Goal: Information Seeking & Learning: Learn about a topic

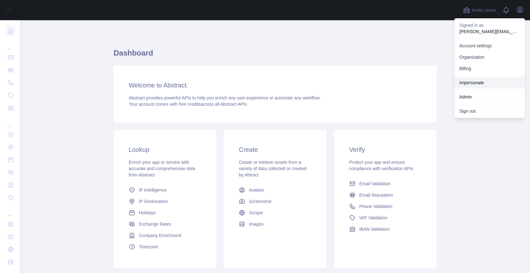
click at [484, 80] on link "Impersonate" at bounding box center [489, 82] width 71 height 11
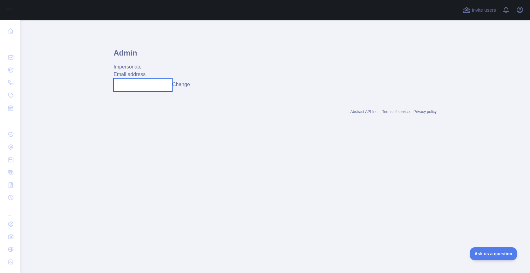
click at [133, 86] on input "text" at bounding box center [143, 84] width 59 height 13
paste input "**********"
type input "**********"
click at [187, 85] on button "Change" at bounding box center [181, 85] width 18 height 8
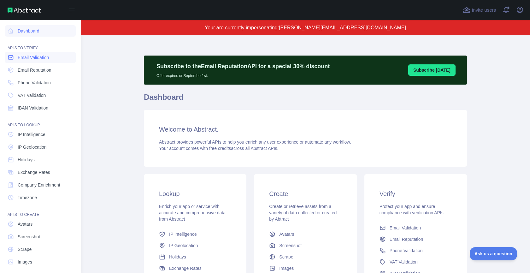
click at [32, 61] on link "Email Validation" at bounding box center [40, 57] width 71 height 11
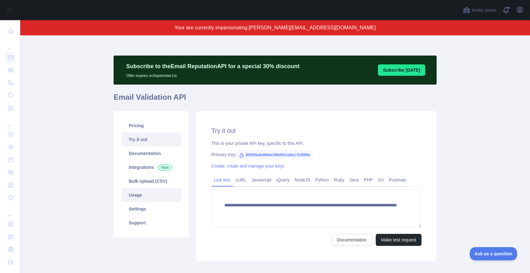
click at [149, 198] on link "Usage" at bounding box center [151, 195] width 60 height 14
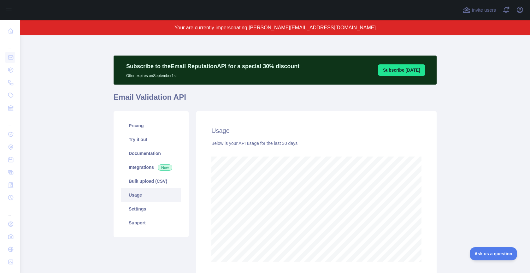
scroll to position [238, 510]
click at [151, 128] on link "Pricing" at bounding box center [151, 126] width 60 height 14
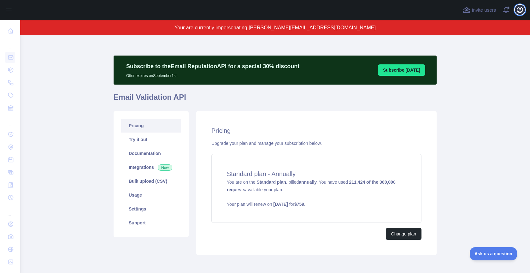
click at [519, 8] on icon "button" at bounding box center [520, 10] width 8 height 8
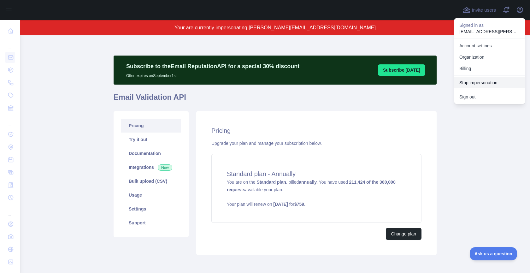
click at [488, 86] on button "Stop impersonation" at bounding box center [489, 82] width 71 height 11
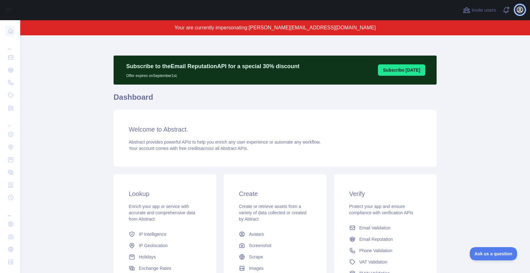
click at [520, 9] on icon "button" at bounding box center [520, 10] width 6 height 6
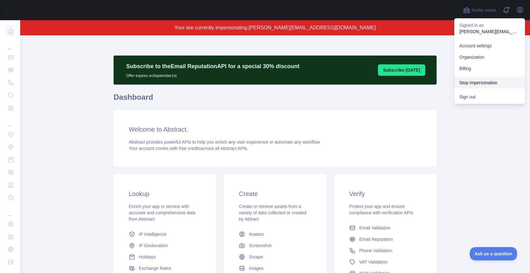
click at [475, 78] on button "Stop impersonation" at bounding box center [489, 82] width 71 height 11
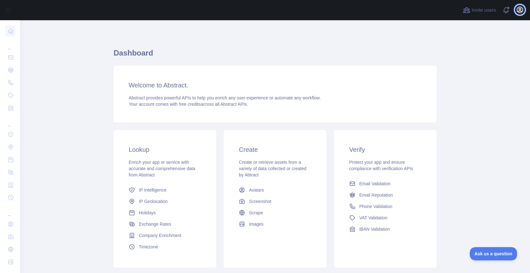
click at [519, 10] on icon "button" at bounding box center [520, 10] width 8 height 8
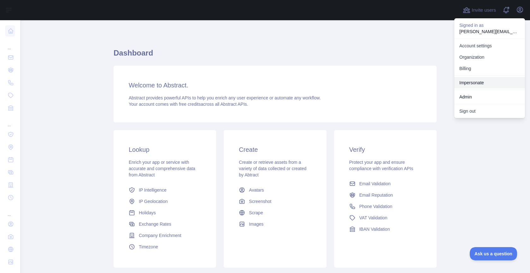
click at [478, 80] on link "Impersonate" at bounding box center [489, 82] width 71 height 11
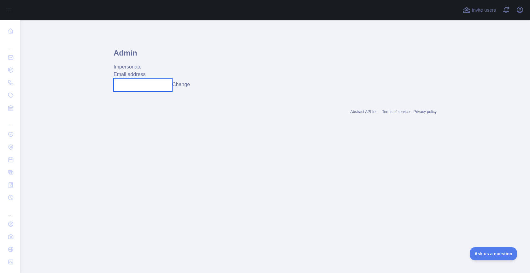
click at [152, 82] on input "text" at bounding box center [143, 84] width 59 height 13
paste input "**********"
type input "**********"
click at [194, 85] on div "**********" at bounding box center [275, 84] width 323 height 13
click at [190, 86] on button "Change" at bounding box center [181, 85] width 18 height 8
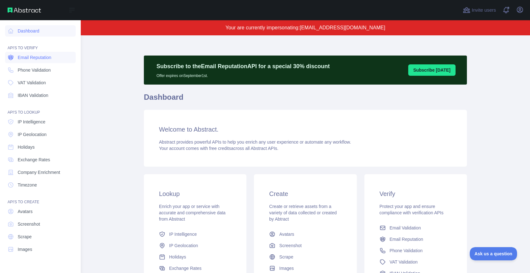
click at [29, 55] on span "Email Reputation" at bounding box center [35, 57] width 34 height 6
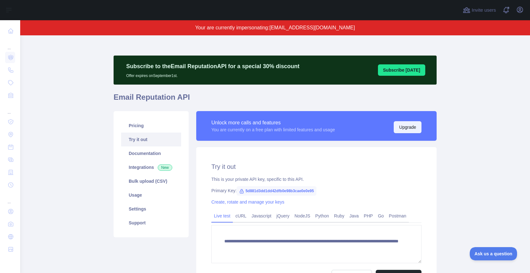
click at [401, 127] on button "Upgrade" at bounding box center [408, 127] width 28 height 12
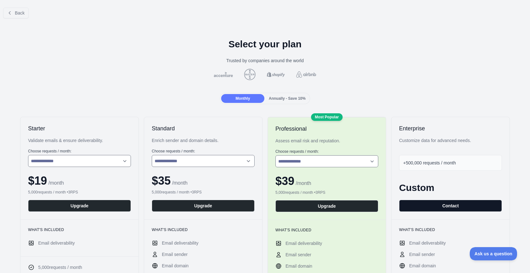
click at [448, 205] on button "Contact" at bounding box center [450, 206] width 103 height 12
click at [19, 16] on button "Back" at bounding box center [16, 13] width 26 height 11
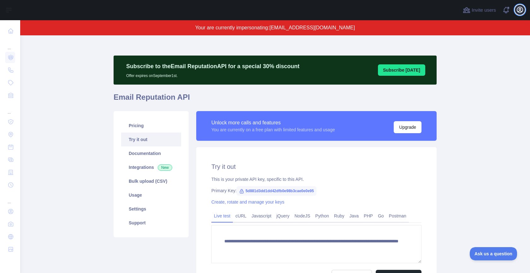
click at [520, 8] on icon "button" at bounding box center [520, 10] width 6 height 6
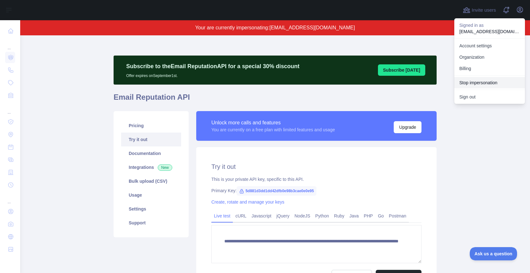
click at [479, 79] on button "Stop impersonation" at bounding box center [489, 82] width 71 height 11
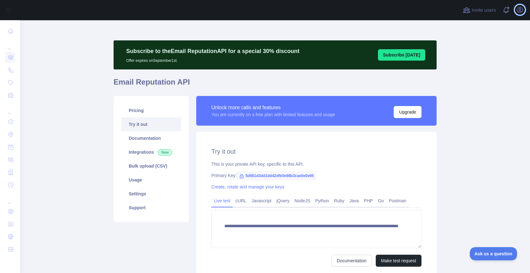
type textarea "**********"
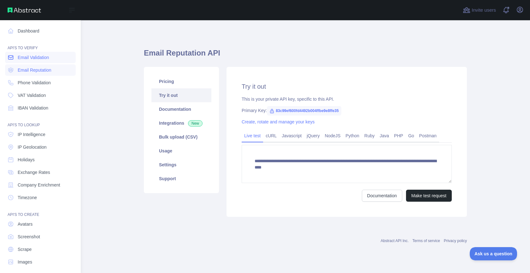
click at [49, 57] on span "Email Validation" at bounding box center [33, 57] width 31 height 6
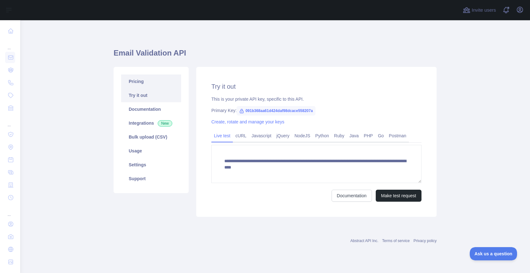
click at [167, 86] on link "Pricing" at bounding box center [151, 81] width 60 height 14
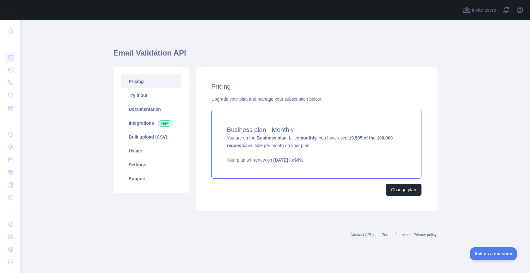
click at [294, 142] on div "Business plan - Monthly You are on the Business plan , billed monthly. You have…" at bounding box center [316, 144] width 210 height 69
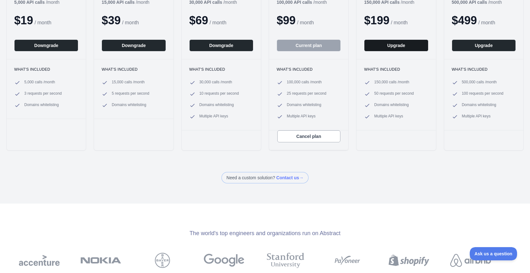
scroll to position [154, 0]
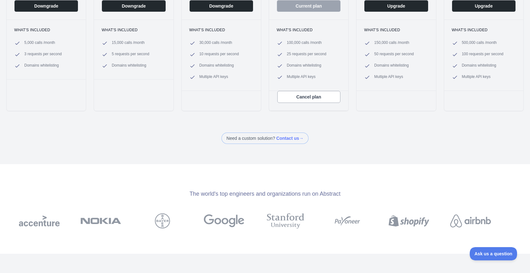
click at [269, 139] on span at bounding box center [265, 138] width 87 height 11
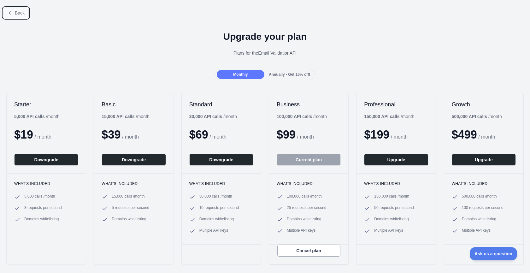
click at [22, 12] on span "Back" at bounding box center [20, 12] width 10 height 5
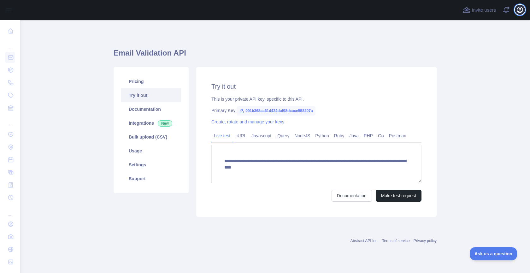
click at [522, 11] on icon "button" at bounding box center [520, 10] width 6 height 6
click at [133, 79] on link "Pricing" at bounding box center [151, 81] width 60 height 14
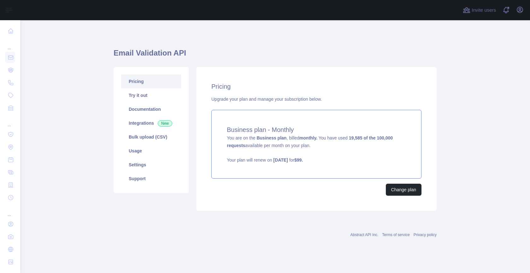
click at [315, 161] on p "Your plan will renew on August 30, 2025 for $ 99 ." at bounding box center [316, 160] width 179 height 6
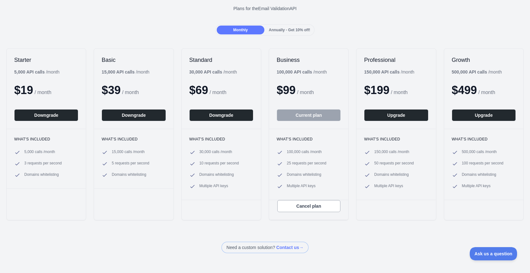
scroll to position [86, 0]
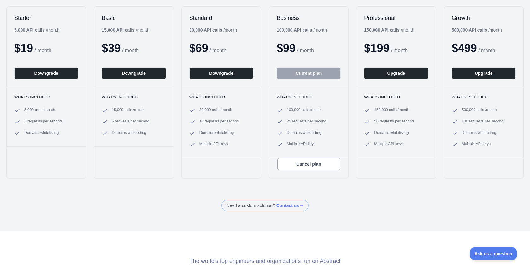
click at [290, 206] on span at bounding box center [265, 205] width 87 height 11
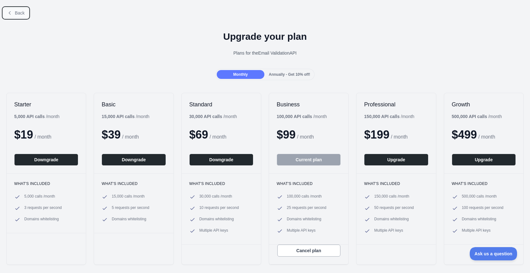
click at [24, 13] on span "Back" at bounding box center [20, 12] width 10 height 5
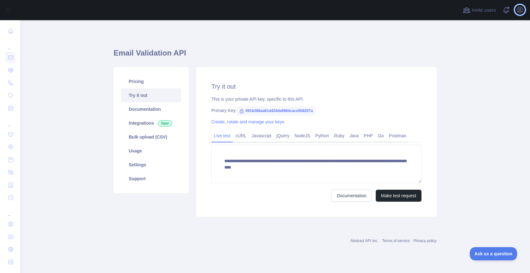
drag, startPoint x: 520, startPoint y: 9, endPoint x: 516, endPoint y: 14, distance: 6.3
click at [520, 9] on icon "button" at bounding box center [520, 10] width 8 height 8
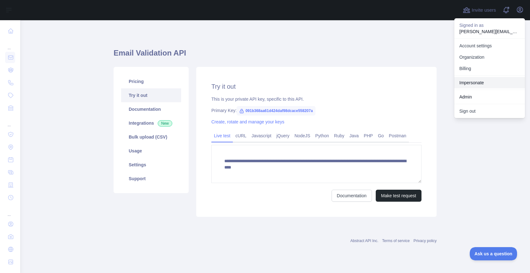
drag, startPoint x: 484, startPoint y: 81, endPoint x: 451, endPoint y: 83, distance: 32.9
click at [484, 81] on link "Impersonate" at bounding box center [489, 82] width 71 height 11
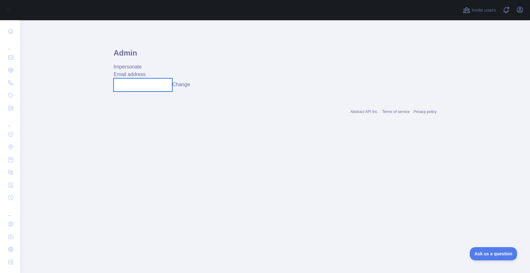
click at [154, 85] on input "text" at bounding box center [143, 84] width 59 height 13
paste input "**********"
type input "**********"
click at [183, 83] on button "Change" at bounding box center [186, 85] width 18 height 8
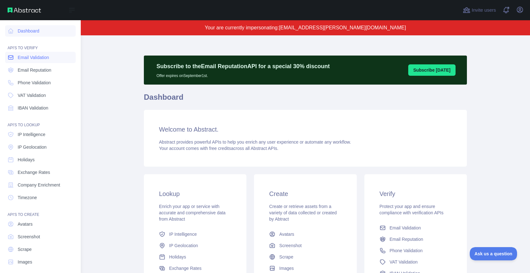
click at [24, 58] on span "Email Validation" at bounding box center [33, 57] width 31 height 6
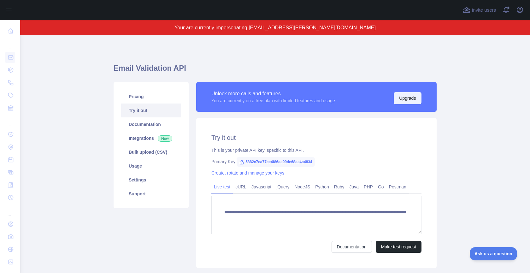
click at [408, 96] on button "Upgrade" at bounding box center [408, 98] width 28 height 12
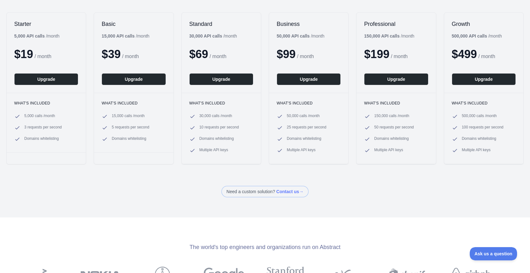
scroll to position [223, 0]
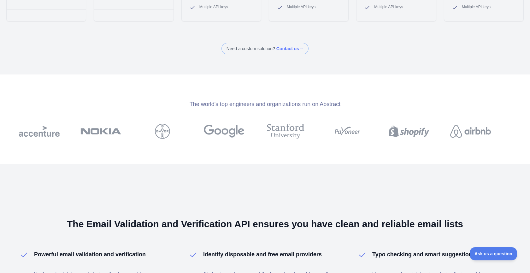
click at [295, 48] on span at bounding box center [265, 48] width 87 height 11
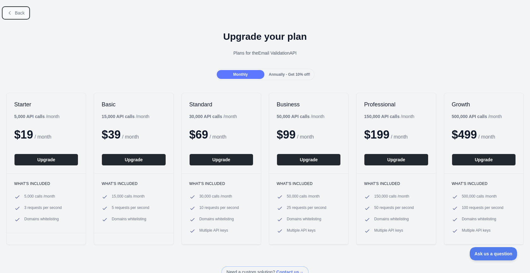
click at [20, 14] on span "Back" at bounding box center [20, 12] width 10 height 5
